Goal: Information Seeking & Learning: Find specific fact

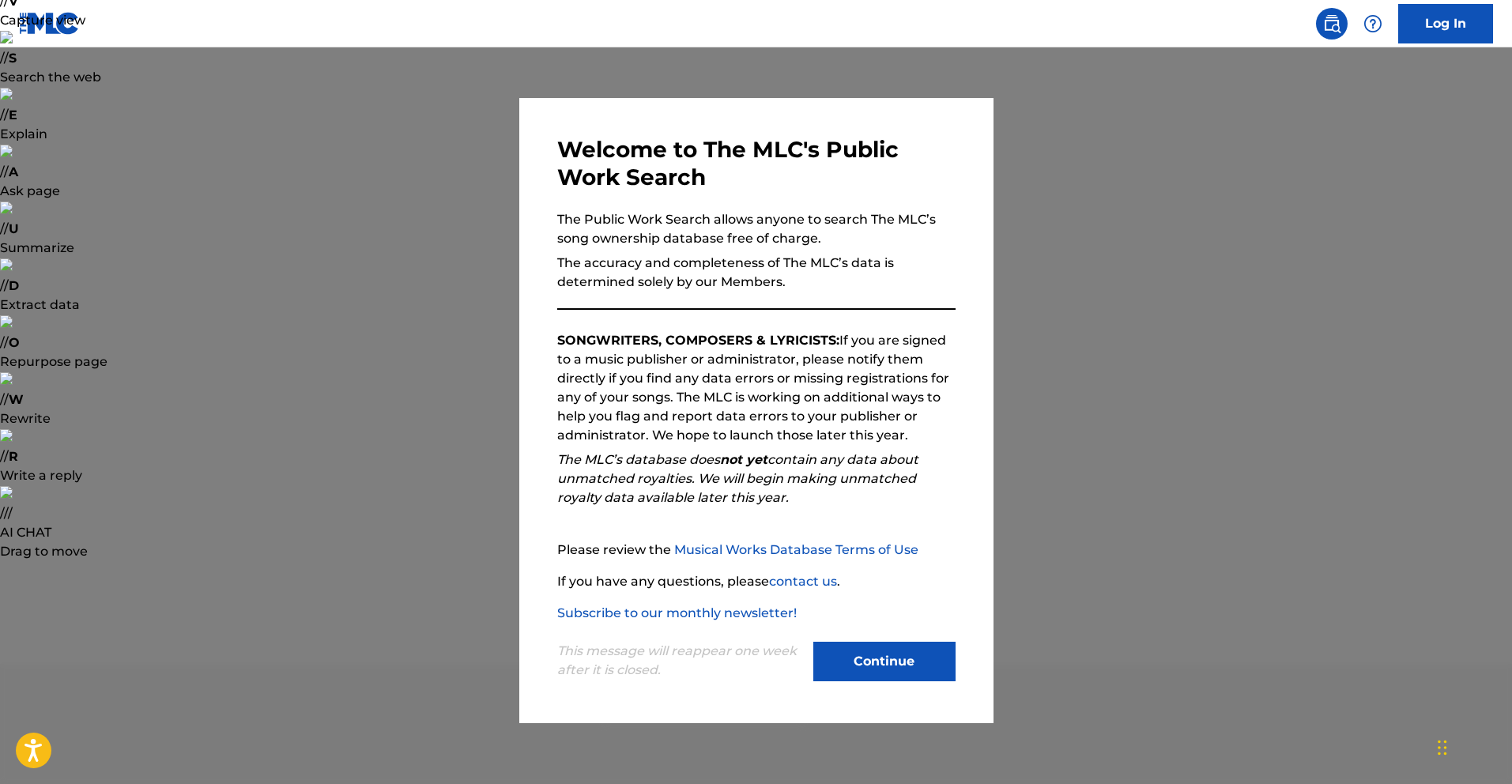
click at [860, 659] on button "Continue" at bounding box center [884, 661] width 142 height 39
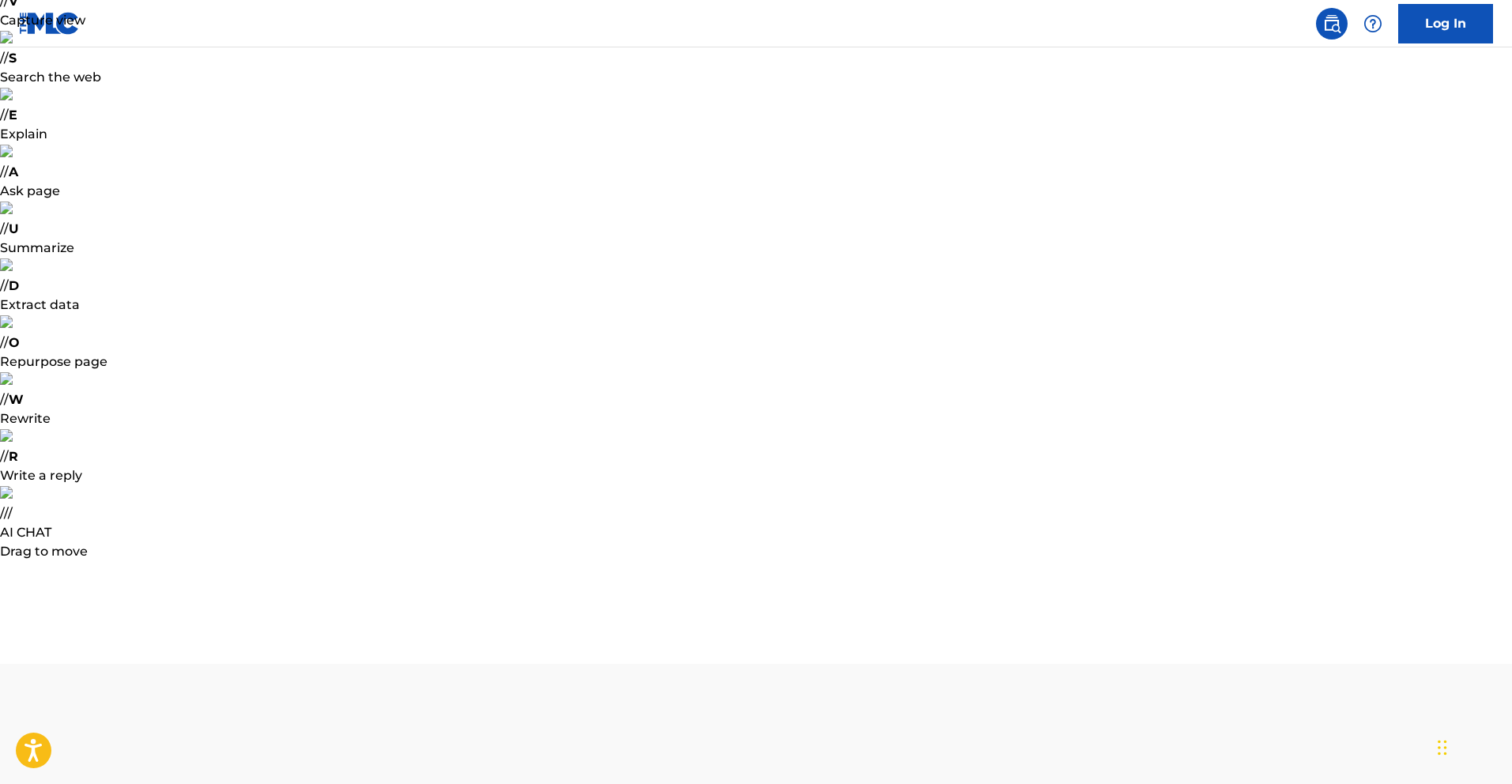
type input "[PERSON_NAME]"
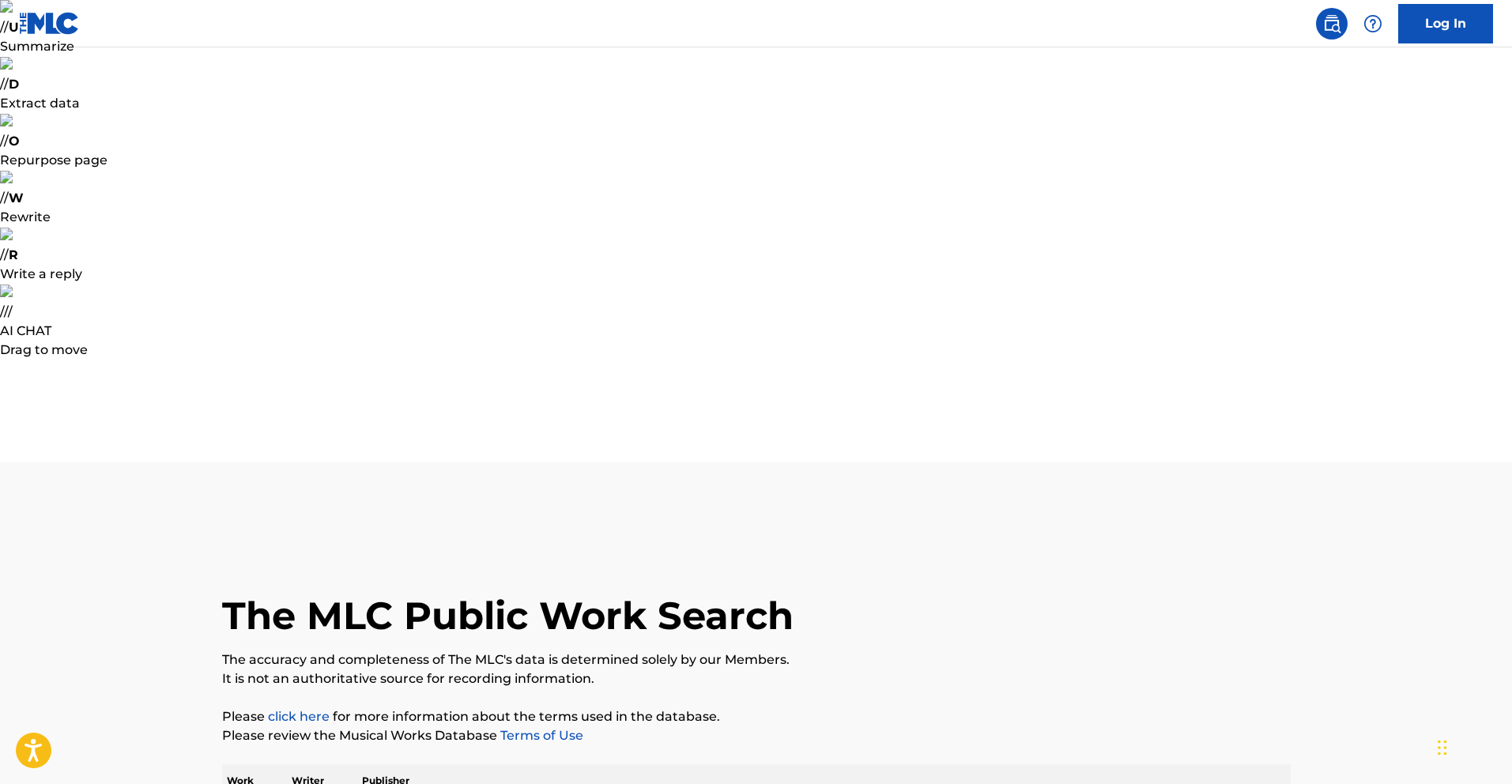
scroll to position [3, 0]
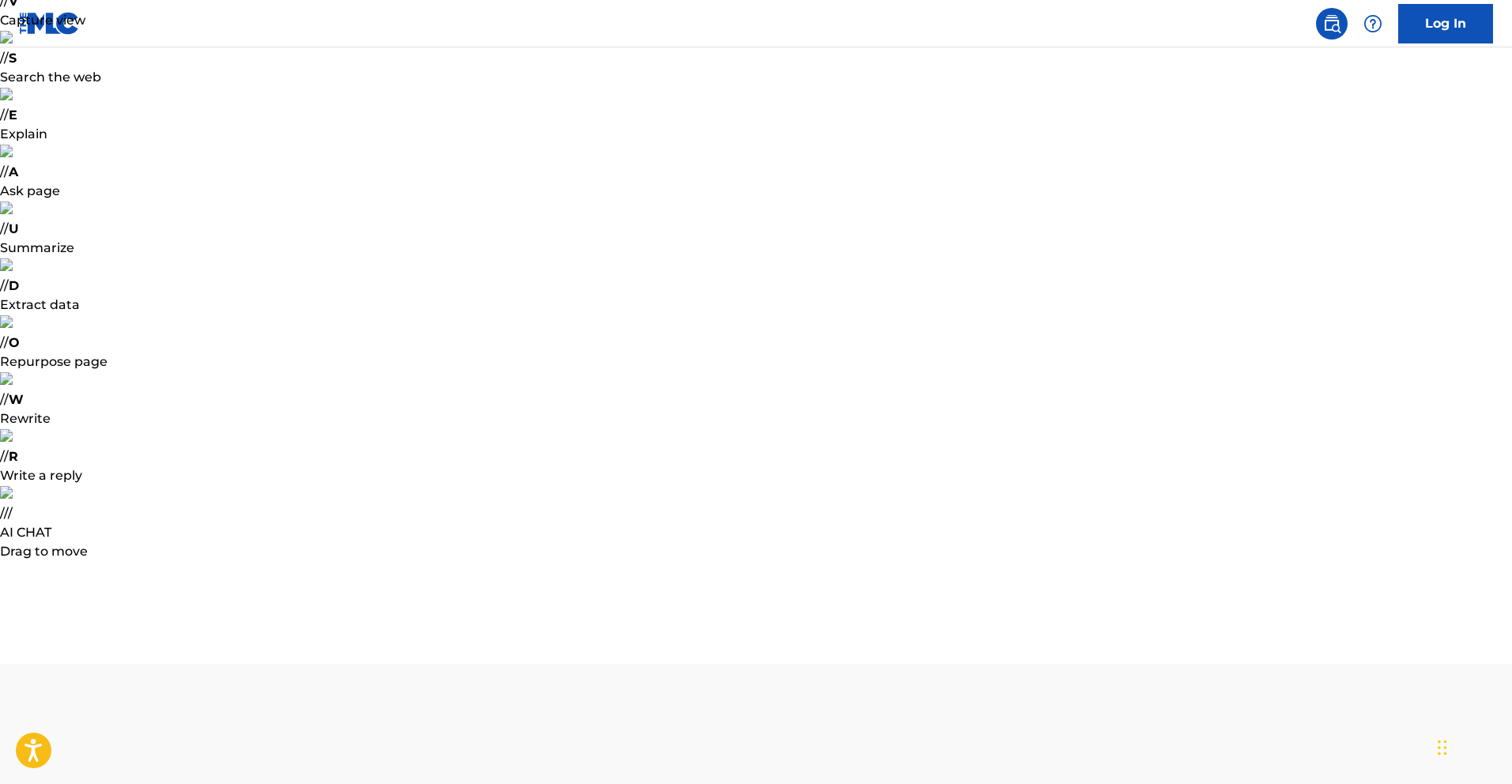
type input "[PERSON_NAME]"
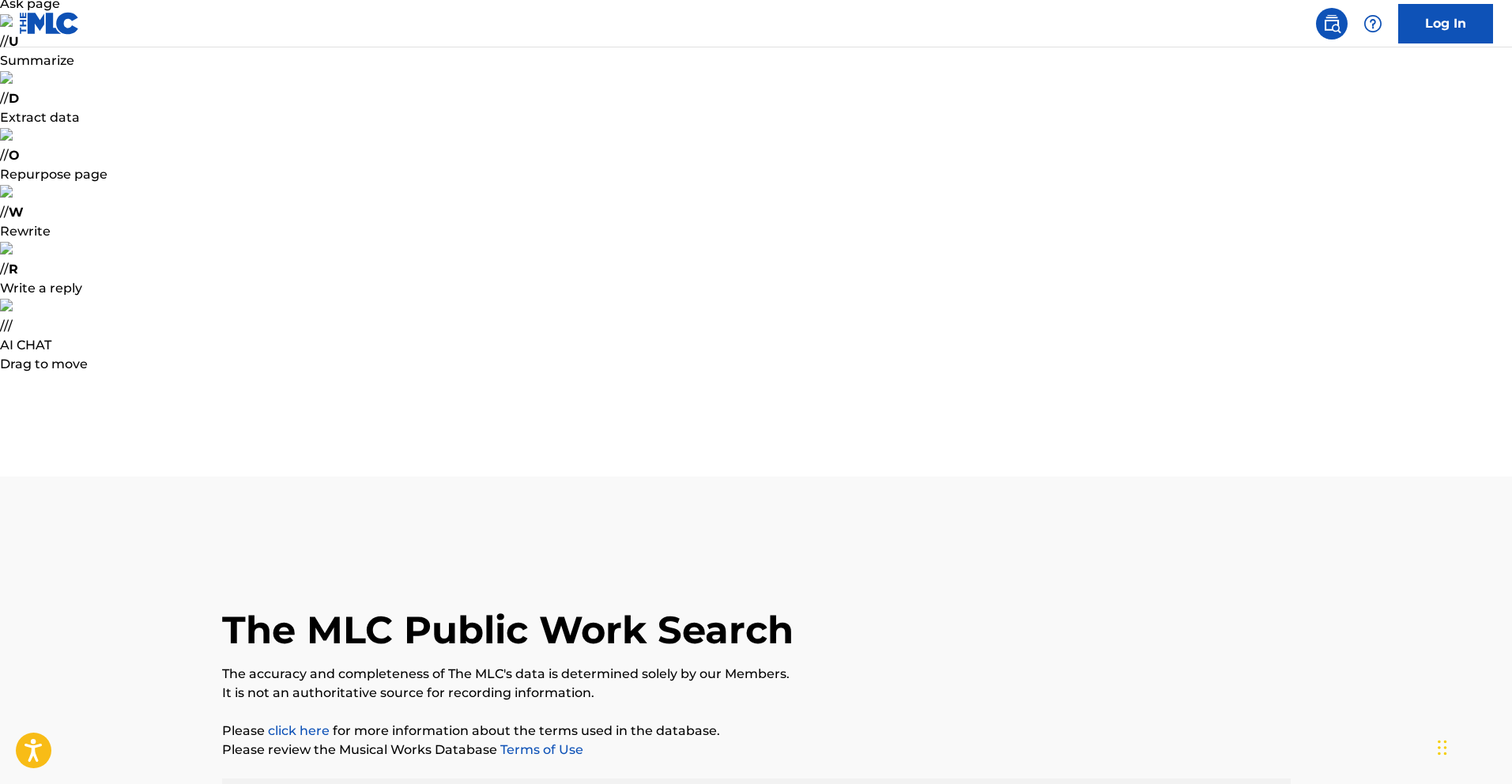
scroll to position [220, 0]
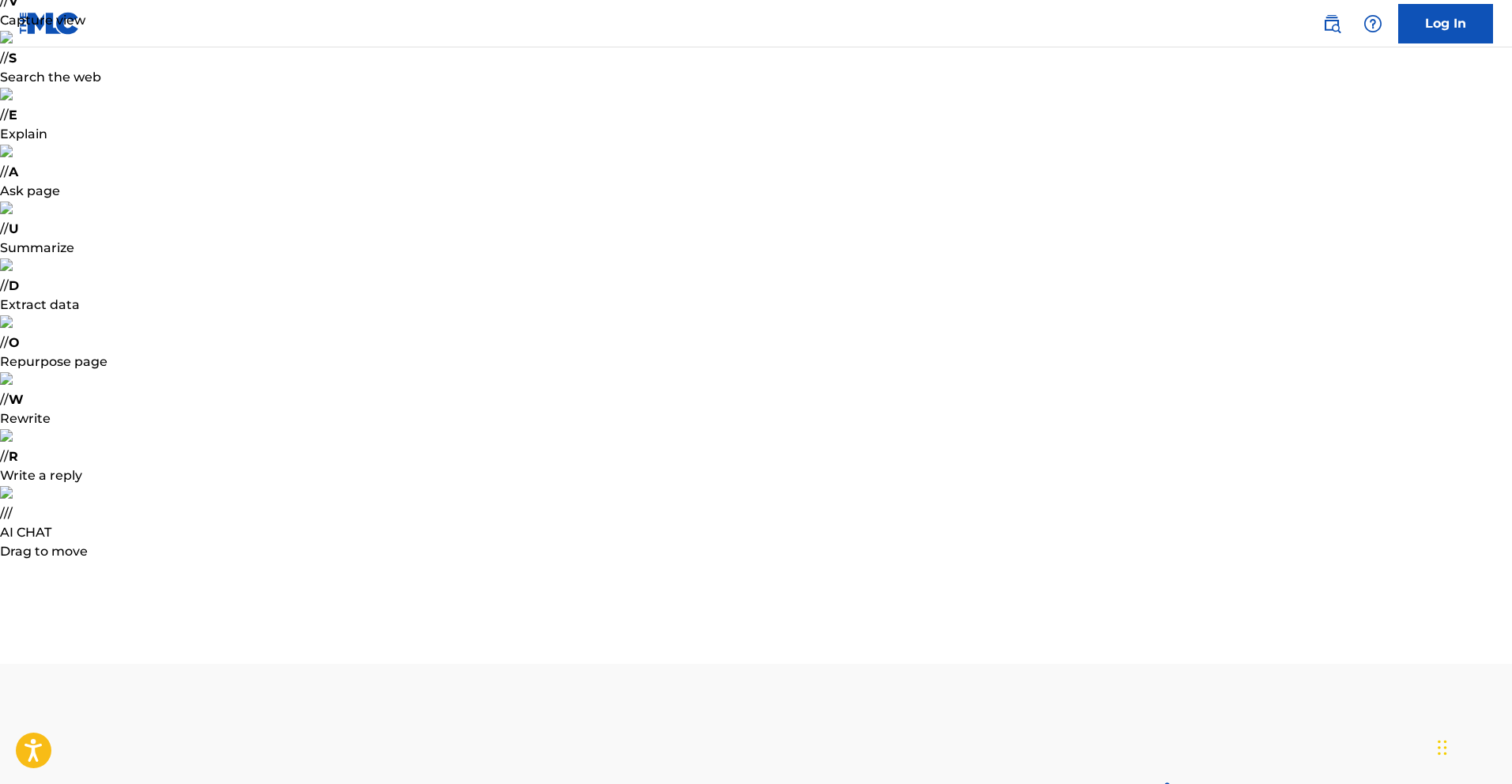
click at [300, 771] on button "< Back to public search results" at bounding box center [336, 790] width 227 height 39
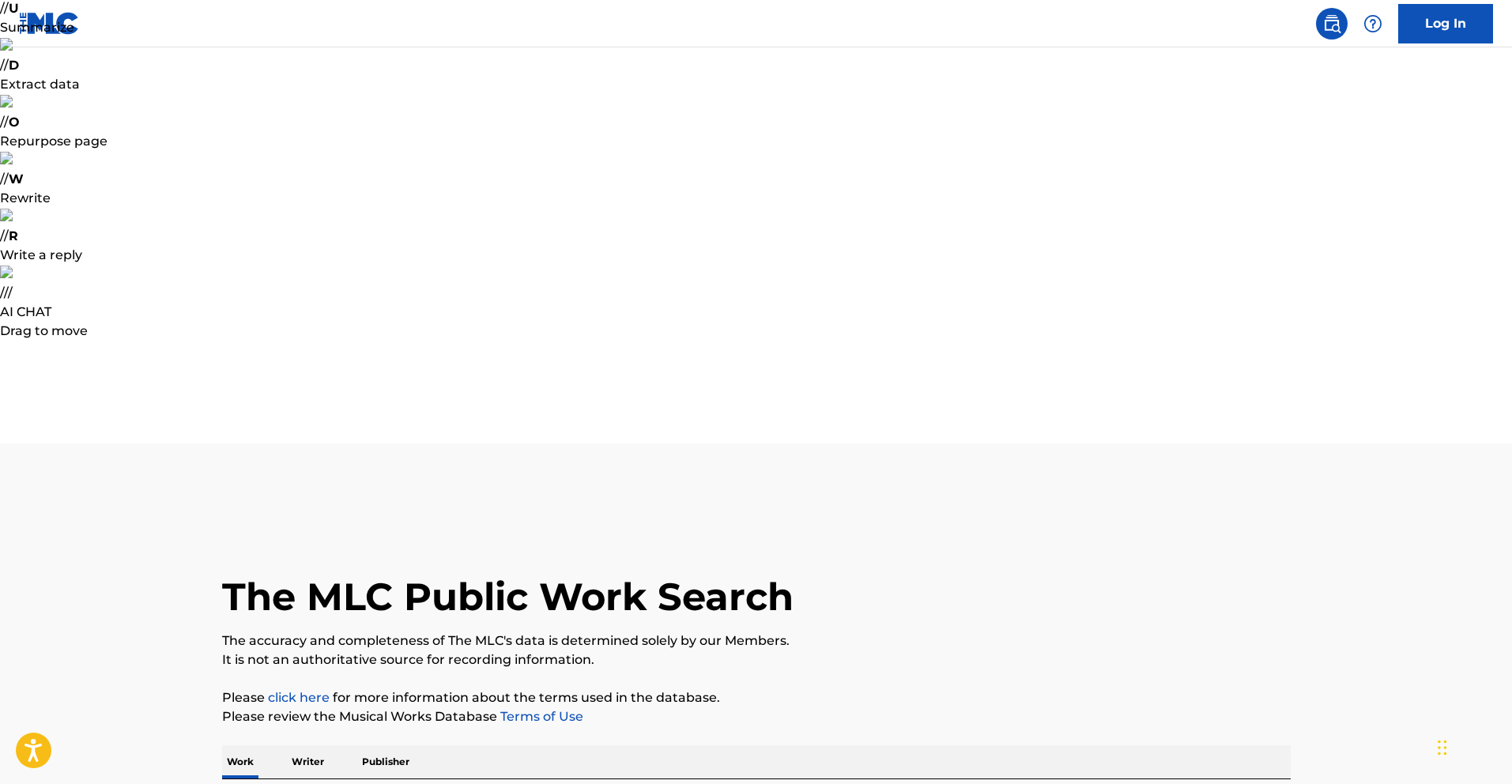
click at [375, 745] on p "Publisher" at bounding box center [385, 761] width 57 height 33
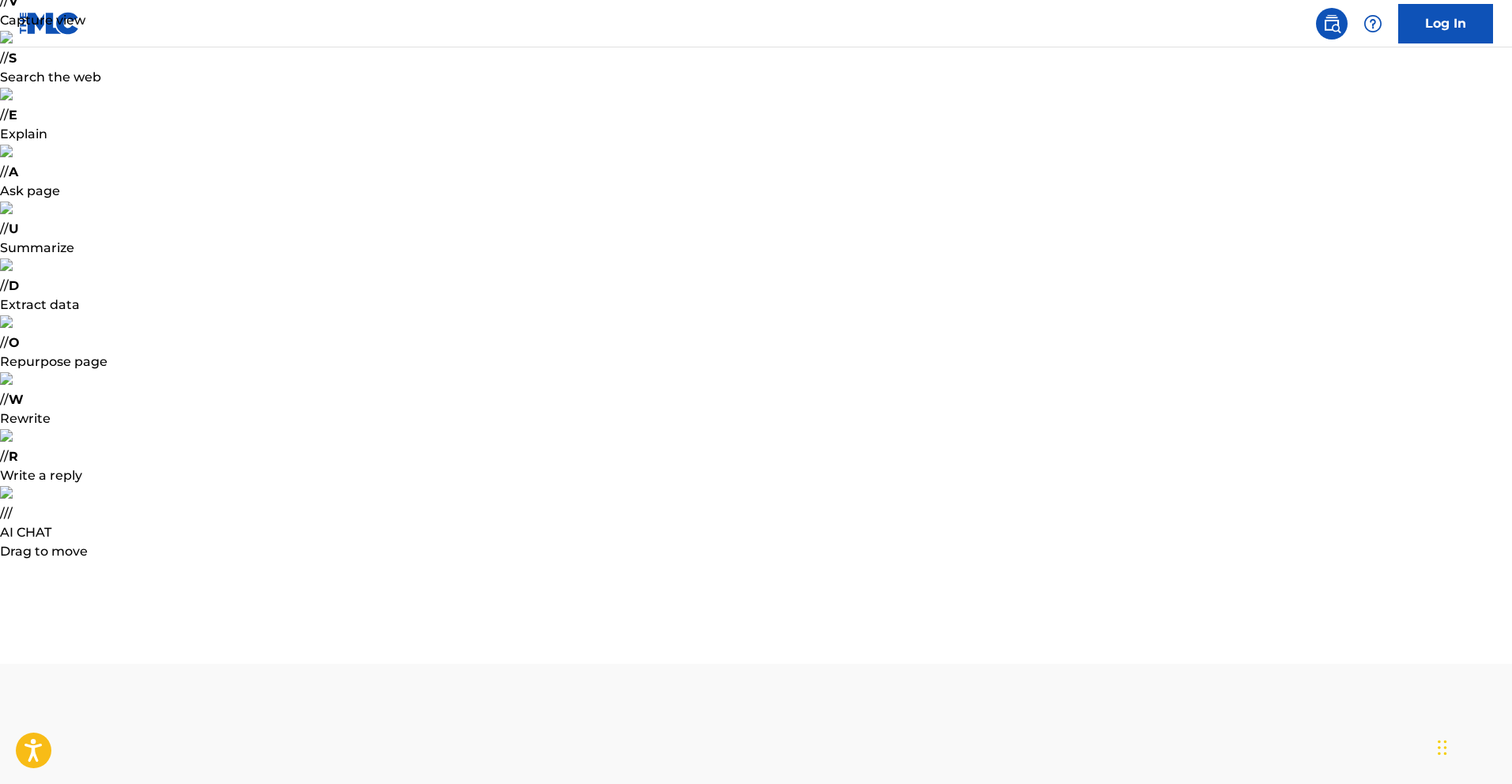
type input "producer tour"
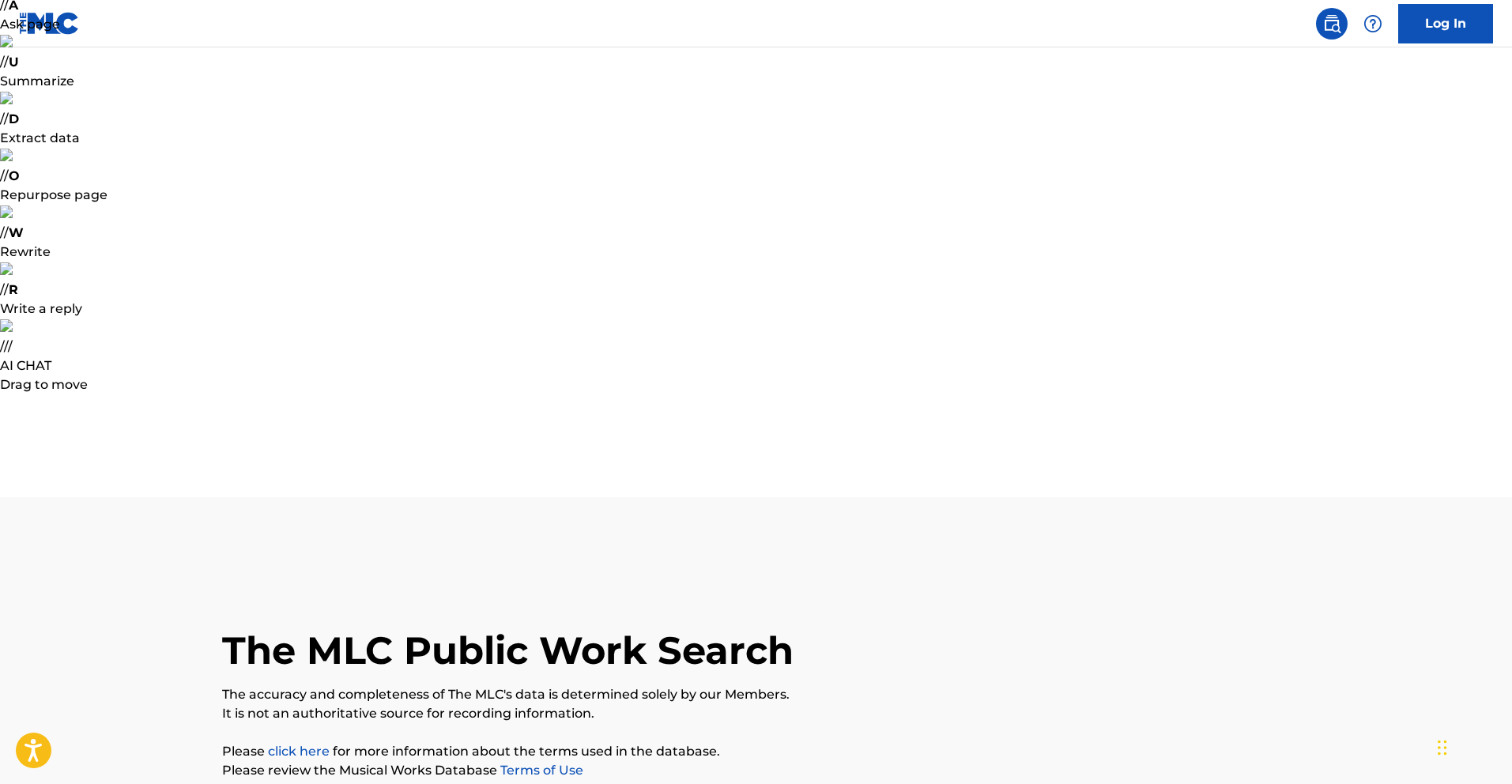
scroll to position [172, 0]
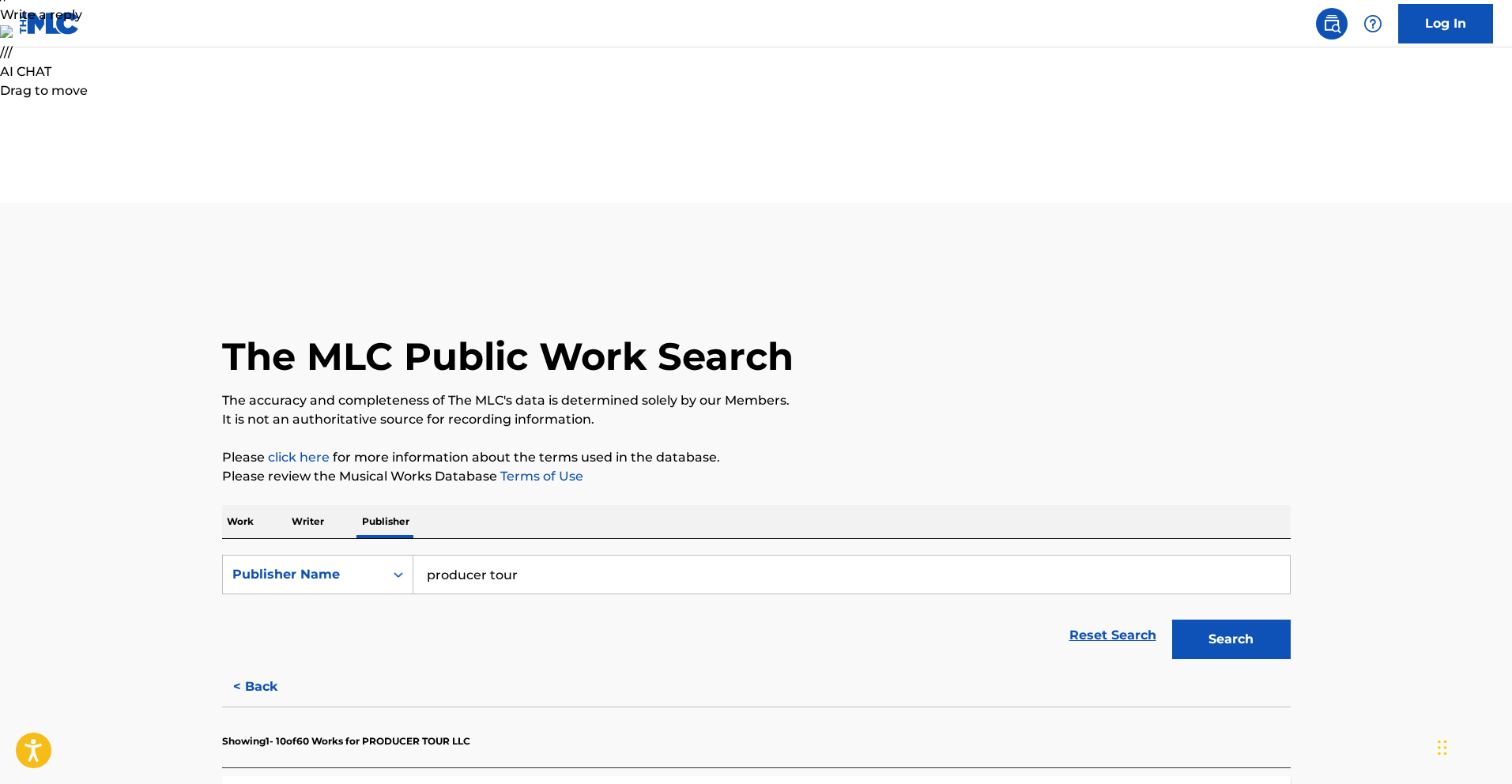
scroll to position [462, 0]
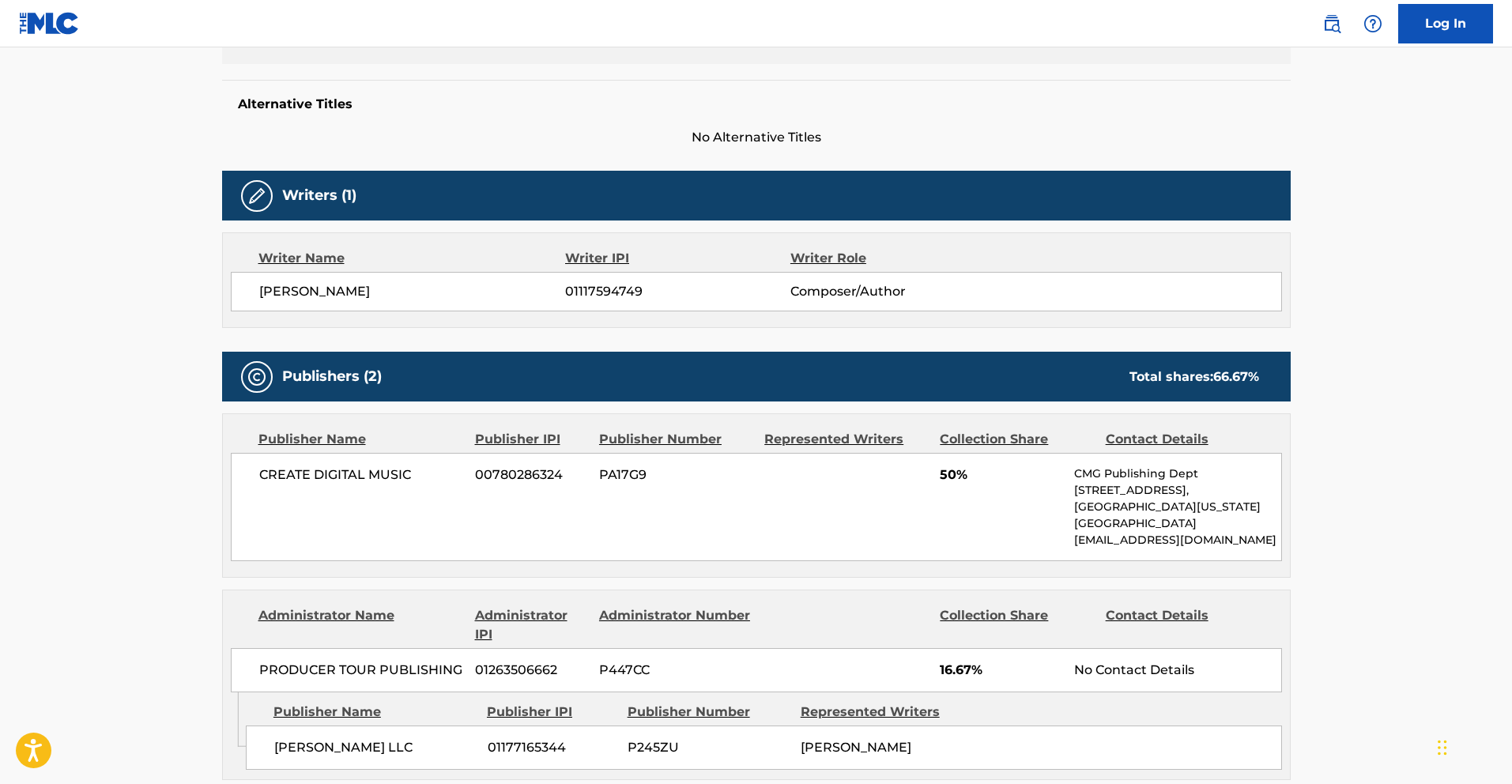
scroll to position [1049, 0]
